Goal: Transaction & Acquisition: Purchase product/service

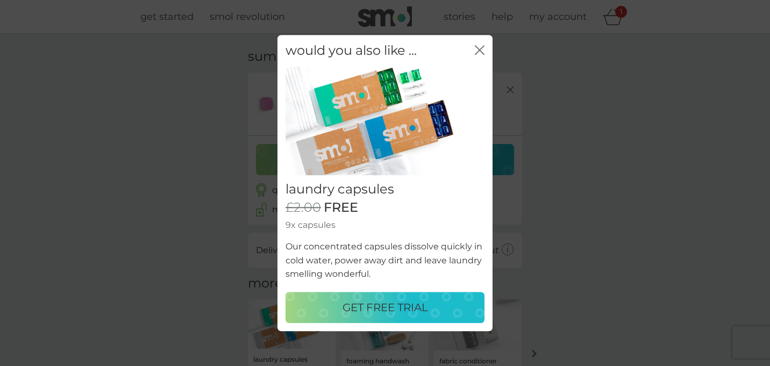
click at [332, 307] on div "GET FREE TRIAL" at bounding box center [385, 307] width 178 height 17
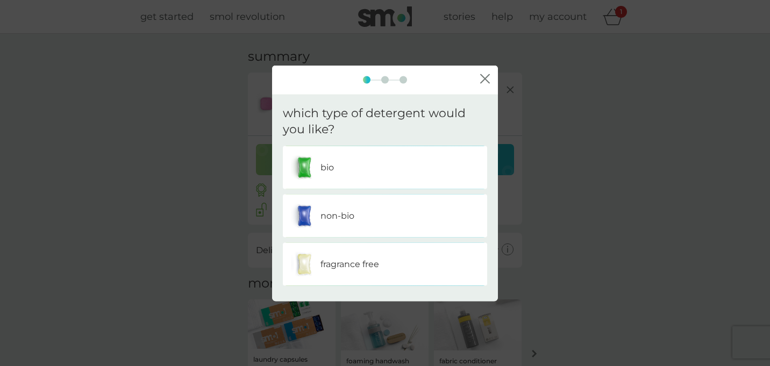
click at [350, 224] on div "non-bio" at bounding box center [385, 216] width 188 height 27
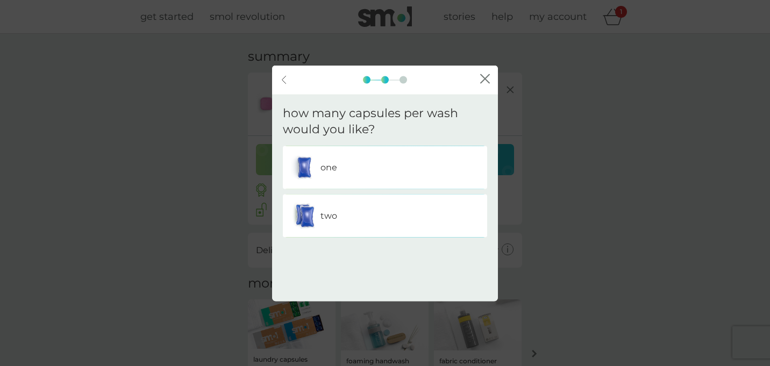
click at [350, 224] on div "two" at bounding box center [385, 216] width 188 height 27
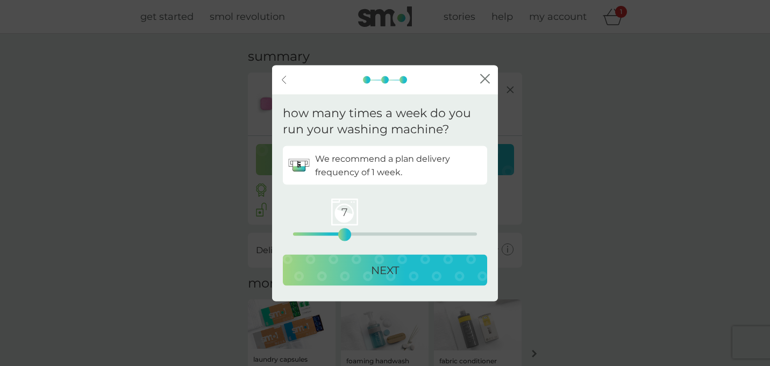
drag, startPoint x: 296, startPoint y: 233, endPoint x: 343, endPoint y: 243, distance: 47.7
click at [343, 243] on div "We recommend a plan delivery frequency of 1 week. 7 0 12.5 25 NEXT" at bounding box center [385, 218] width 204 height 144
click at [339, 237] on div "6" at bounding box center [337, 235] width 4 height 4
click at [355, 274] on div "NEXT" at bounding box center [385, 270] width 183 height 17
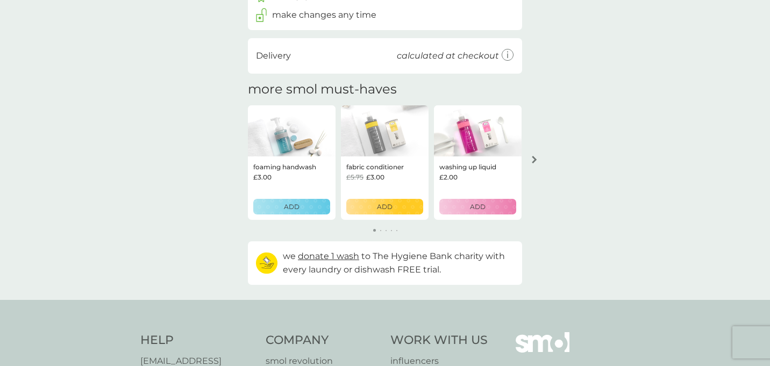
scroll to position [258, 0]
click at [534, 160] on icon "arrow right" at bounding box center [534, 159] width 5 height 8
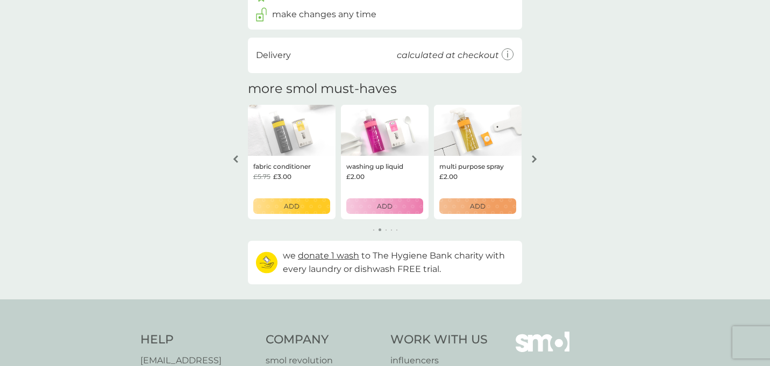
click at [237, 157] on icon "arrow left" at bounding box center [235, 159] width 5 height 8
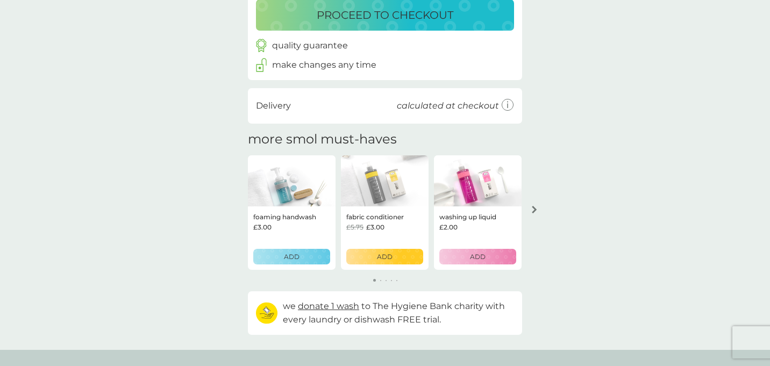
scroll to position [206, 0]
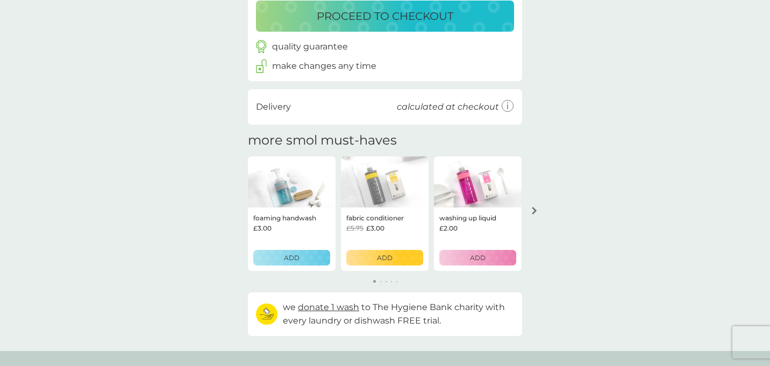
drag, startPoint x: 383, startPoint y: 190, endPoint x: 379, endPoint y: 66, distance: 124.3
click at [379, 66] on div "your basket summary dishwasher tablets trial pack every 5 weeks @ £6.50 £2.00 F…" at bounding box center [385, 89] width 274 height 493
click at [374, 192] on img at bounding box center [385, 183] width 88 height 52
click at [379, 222] on p "fabric conditioner" at bounding box center [375, 218] width 58 height 10
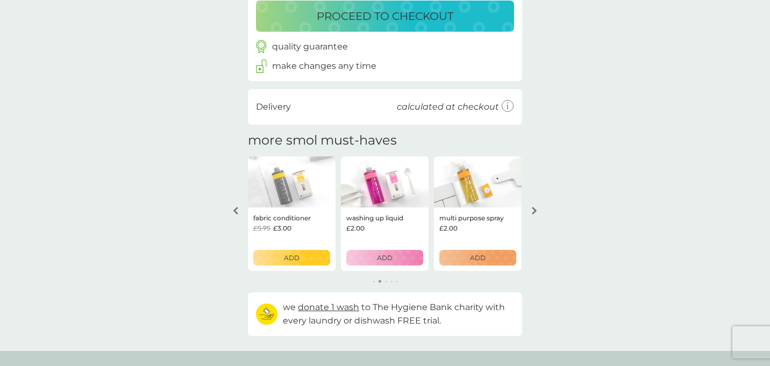
drag, startPoint x: 384, startPoint y: 177, endPoint x: 455, endPoint y: 210, distance: 78.2
click at [429, 210] on div "foaming handwash £3.00 ADD fabric conditioner £5.75 £3.00 ADD washing up liquid…" at bounding box center [292, 214] width 274 height 115
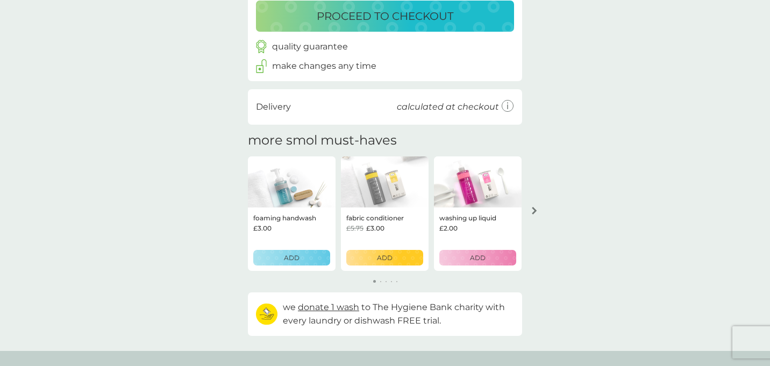
drag, startPoint x: 394, startPoint y: 191, endPoint x: 634, endPoint y: 182, distance: 240.6
click at [634, 182] on div "your basket summary dishwasher tablets trial pack every 5 weeks @ £6.50 £2.00 F…" at bounding box center [385, 89] width 770 height 523
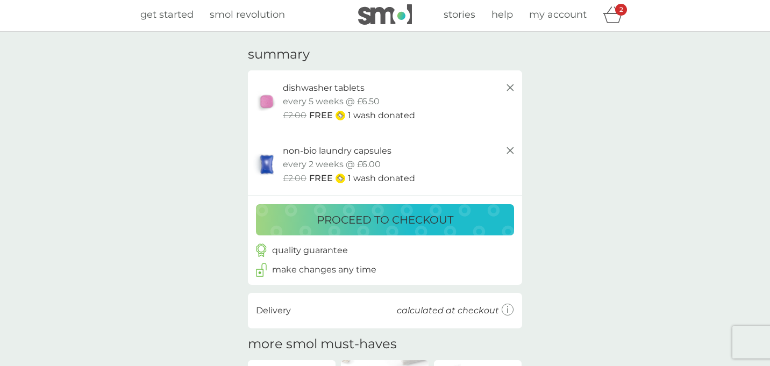
scroll to position [0, 0]
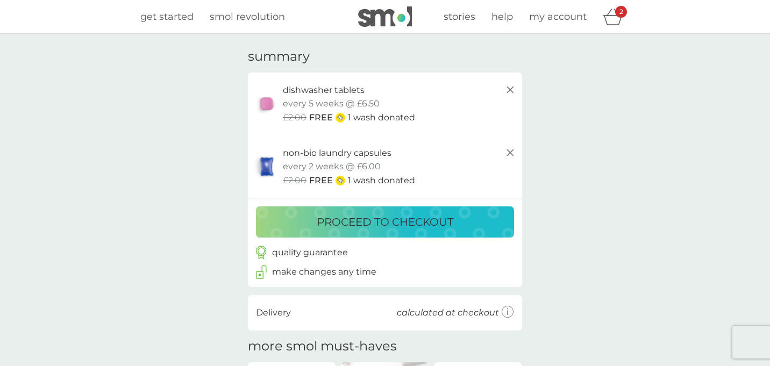
click at [425, 220] on p "proceed to checkout" at bounding box center [385, 222] width 137 height 17
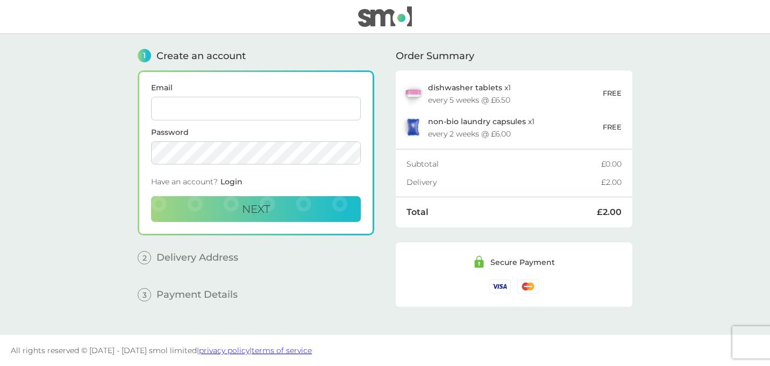
click at [240, 107] on input "Email" at bounding box center [256, 109] width 210 height 24
click at [235, 184] on span "Login" at bounding box center [232, 182] width 22 height 10
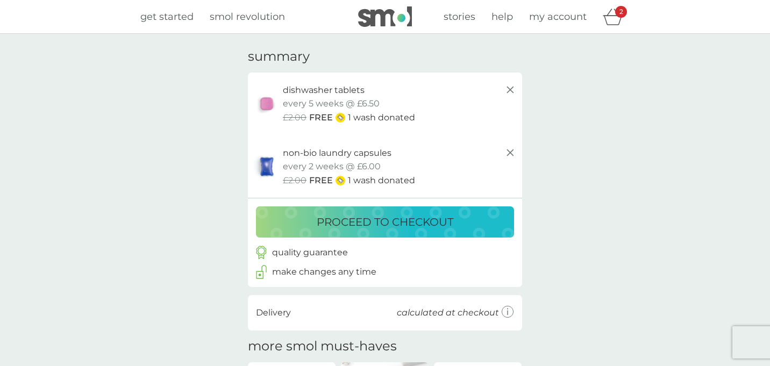
click at [364, 224] on p "proceed to checkout" at bounding box center [385, 222] width 137 height 17
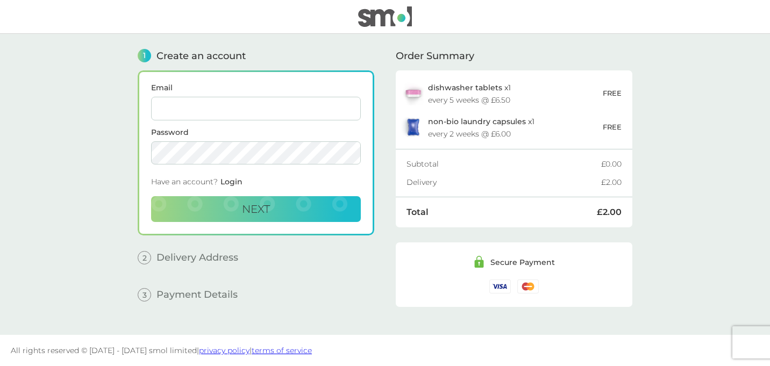
click at [271, 108] on input "Email" at bounding box center [256, 109] width 210 height 24
type input "kitroche0@gmail.com"
click at [193, 201] on button "Next" at bounding box center [256, 209] width 210 height 26
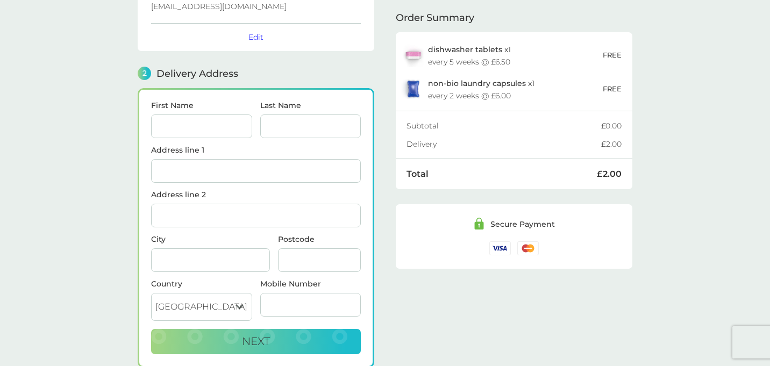
scroll to position [132, 0]
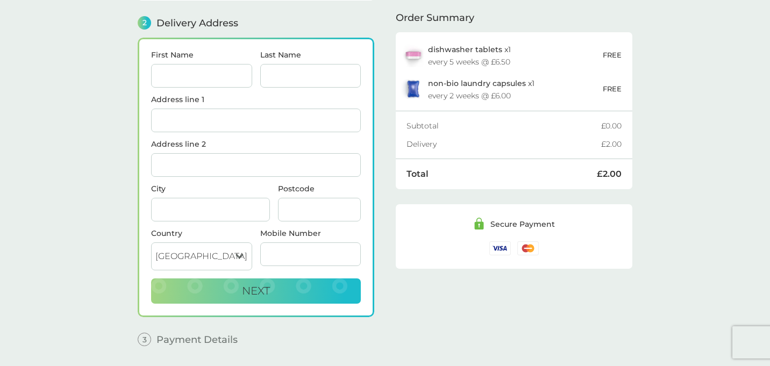
click at [181, 68] on input "First Name" at bounding box center [201, 76] width 101 height 24
type input "kit"
click at [287, 82] on input "Last Name" at bounding box center [310, 76] width 101 height 24
type input "roche"
click at [286, 119] on input "Address line 1" at bounding box center [256, 121] width 210 height 24
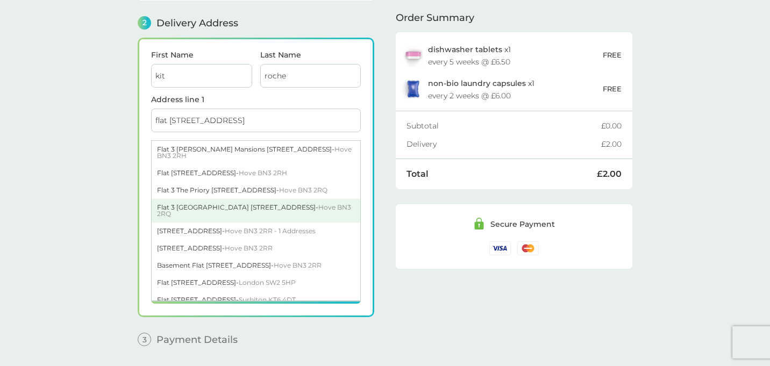
scroll to position [2, 0]
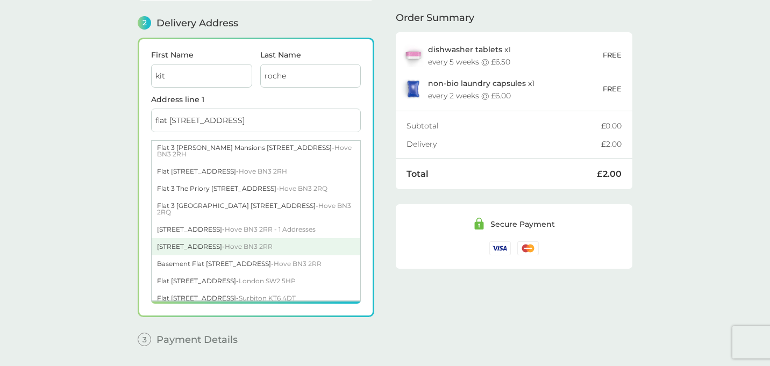
click at [238, 238] on div "5 St. Catherines Terrace - Hove BN3 2RR" at bounding box center [256, 246] width 209 height 17
type input "5 St. Catherines Terrace"
type input "Hove"
type input "BN3 2RR"
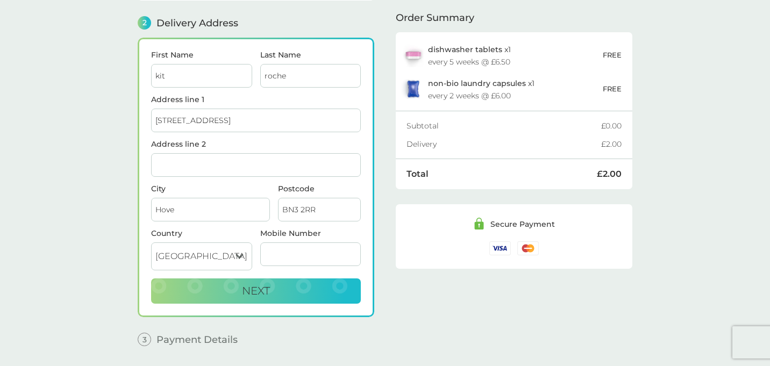
click at [164, 158] on input "Address line 2" at bounding box center [256, 165] width 210 height 24
type input "FLAT 3"
click at [303, 259] on input "Mobile Number" at bounding box center [310, 255] width 101 height 24
type input "07307828135"
click at [275, 286] on button "Next" at bounding box center [256, 292] width 210 height 26
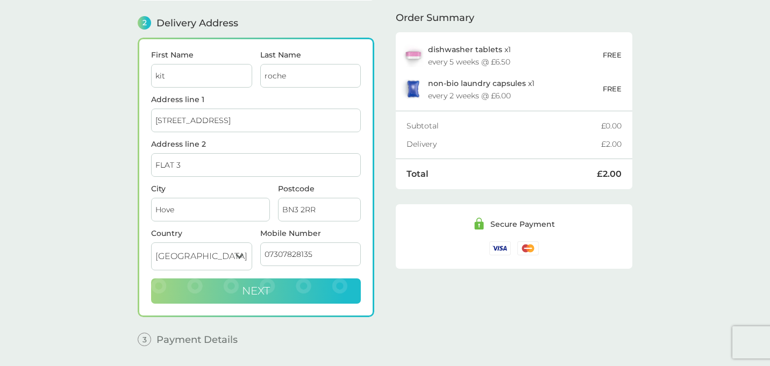
checkbox input "true"
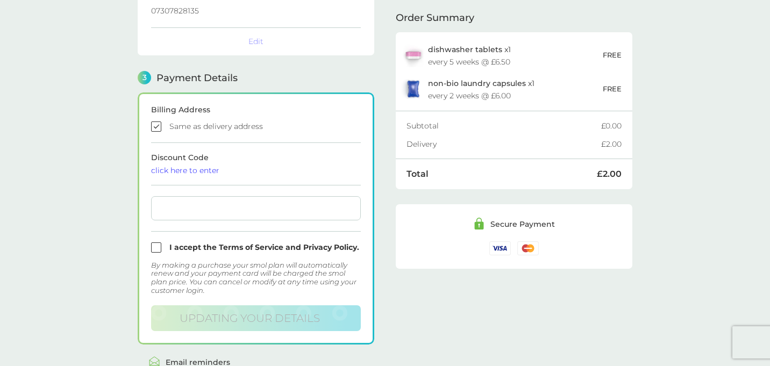
scroll to position [307, 0]
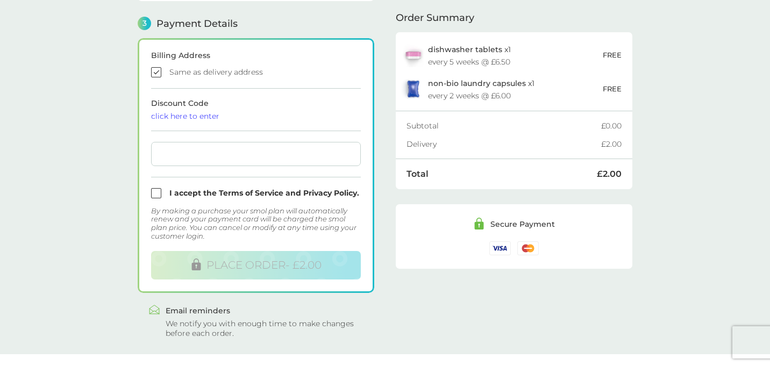
click at [205, 117] on div "click here to enter" at bounding box center [256, 116] width 210 height 8
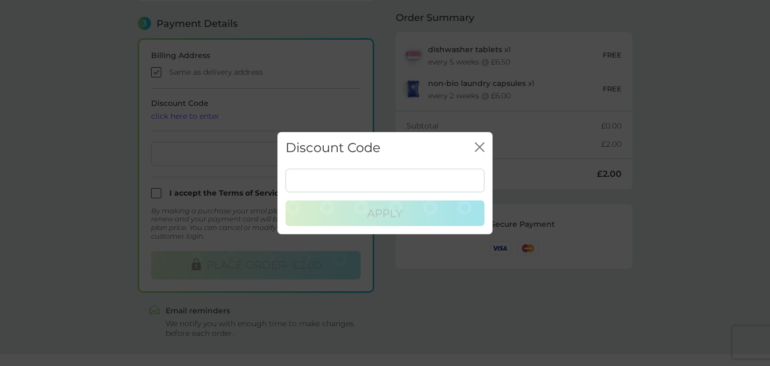
click at [484, 147] on icon "close" at bounding box center [480, 147] width 10 height 10
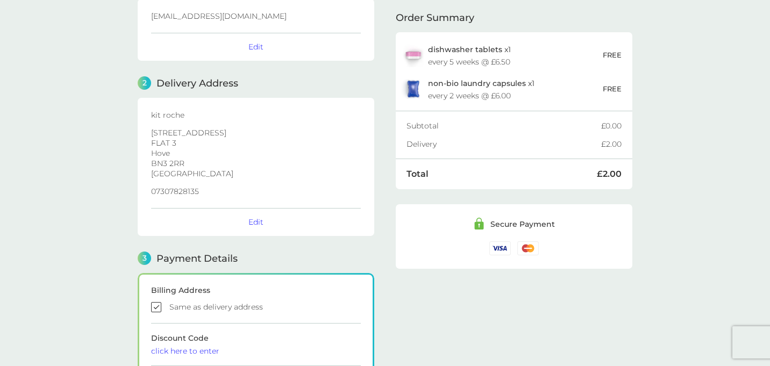
scroll to position [84, 0]
